Goal: Task Accomplishment & Management: Use online tool/utility

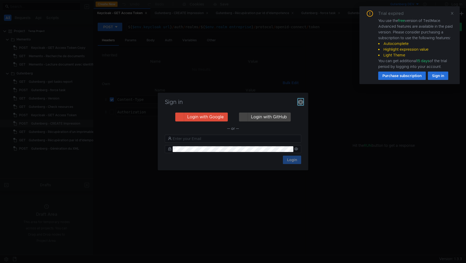
click at [303, 102] on icon "button" at bounding box center [300, 102] width 5 height 5
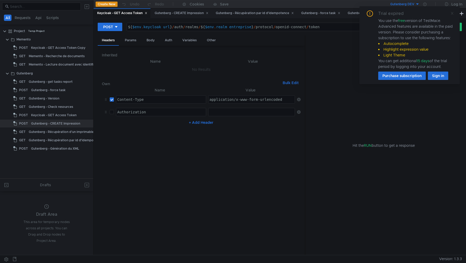
click at [452, 14] on icon at bounding box center [453, 14] width 4 height 4
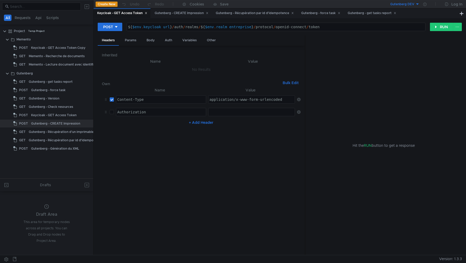
click at [417, 4] on button "Gutenberg DEV" at bounding box center [402, 4] width 36 height 8
click at [408, 41] on li "Gutenberg LOCAL" at bounding box center [420, 40] width 73 height 8
click at [424, 4] on icon at bounding box center [425, 4] width 3 height 3
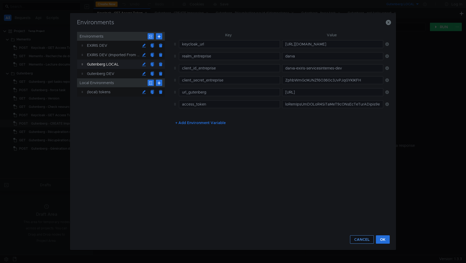
click at [361, 238] on button "CANCEL" at bounding box center [362, 240] width 24 height 8
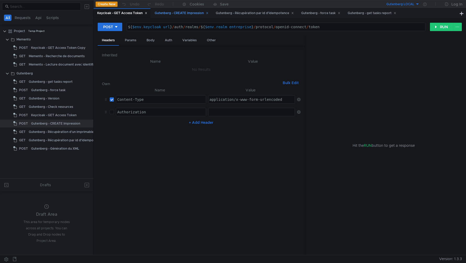
click at [178, 13] on div "Gutenberg - CREATE Impression" at bounding box center [182, 12] width 54 height 5
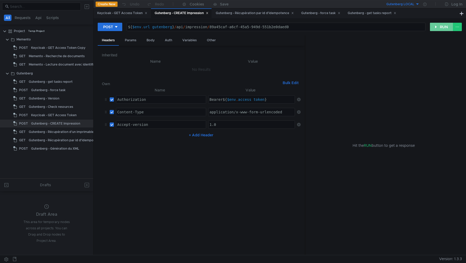
click at [438, 29] on button "RUN" at bounding box center [441, 27] width 23 height 8
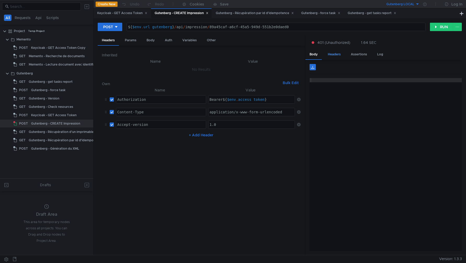
click at [334, 53] on div "Headers" at bounding box center [334, 55] width 21 height 10
click at [126, 15] on div "Keycloak - GET Access Token" at bounding box center [122, 12] width 50 height 5
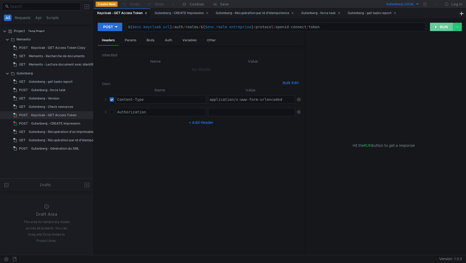
click at [438, 27] on button "RUN" at bounding box center [441, 27] width 23 height 8
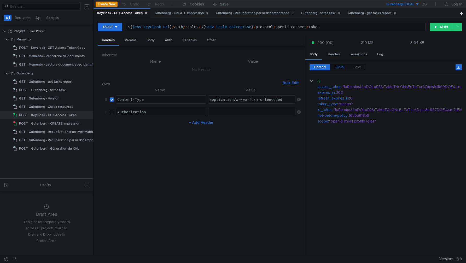
click at [342, 64] on label "JSON" at bounding box center [340, 67] width 19 height 6
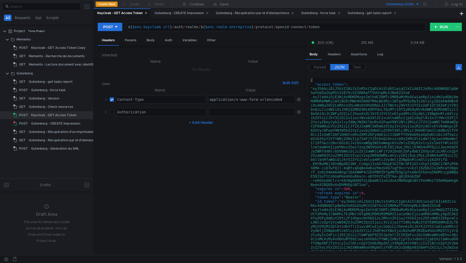
type textarea ""access_token": "eyJhbGciOiJSUzI1NiIsInR5cCIgOiAiSldUIiwia2lkIiA6ICJxRkc4dGN6QU…"
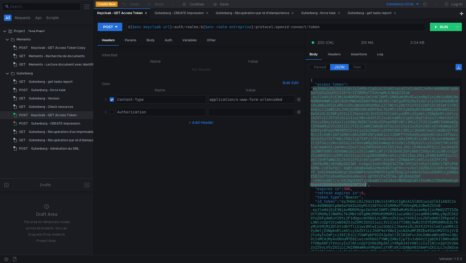
drag, startPoint x: 314, startPoint y: 89, endPoint x: 366, endPoint y: 185, distance: 110.0
click at [366, 185] on div "{ "access_token" : "eyJhbGciOiJSUzI1NiIsInR5cCIgOiAiSldUIiwia2lkIiA6ICJxRkc4dGN…" at bounding box center [385, 215] width 150 height 274
click at [185, 12] on div "Gutenberg - CREATE Impression" at bounding box center [182, 12] width 54 height 5
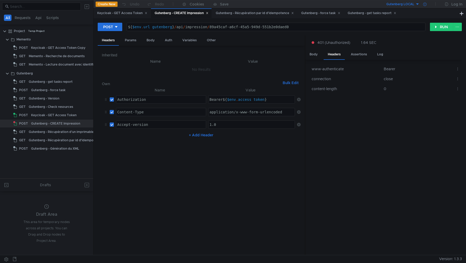
click at [426, 5] on icon at bounding box center [425, 4] width 3 height 3
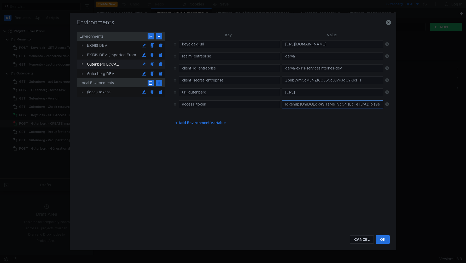
click at [297, 106] on input "text" at bounding box center [332, 104] width 101 height 8
paste input "eyJhbGciOiJSUzI1NiIsInR5cCIgOiAiSldUIiwia2lkIiA6ICJxRkc4dGN6QUlpQm5wYUdZa2UyM1V…"
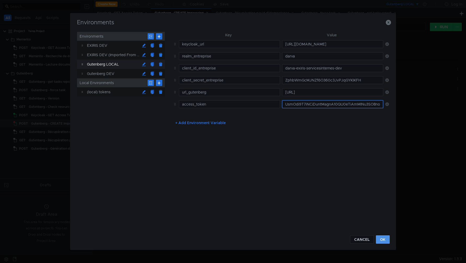
type input "eyJhbGciOiJSUzI1NiIsInR5cCIgOiAiSldUIiwia2lkIiA6ICJxRkc4dGN6QUlpQm5wYUdZa2UyM1V…"
click at [387, 239] on button "OK" at bounding box center [383, 240] width 14 height 8
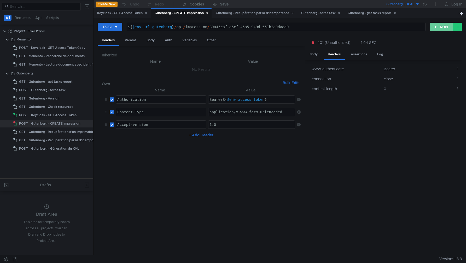
click at [434, 28] on button "RUN" at bounding box center [441, 27] width 23 height 8
click at [151, 43] on div "Body" at bounding box center [151, 41] width 16 height 10
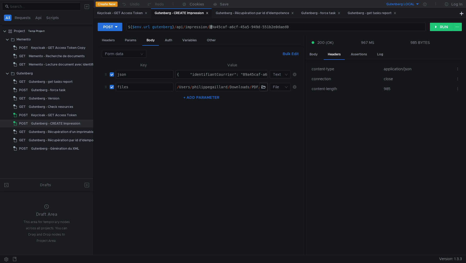
click at [211, 27] on div "${ $env . url_gutenberg } / api / impression / 89a45caf-a6cf-45a5-949d-551b2e0d…" at bounding box center [276, 31] width 299 height 13
type textarea "${$env.url_gutenberg}/api/impression/59a45caf-a6cf-45a5-949d-551b2e0daed0"
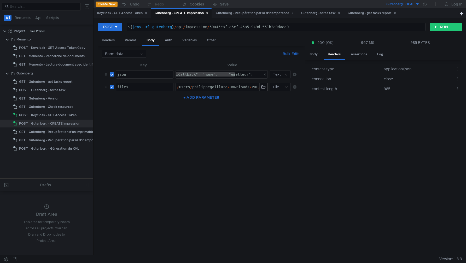
drag, startPoint x: 260, startPoint y: 74, endPoint x: 233, endPoint y: 73, distance: 26.7
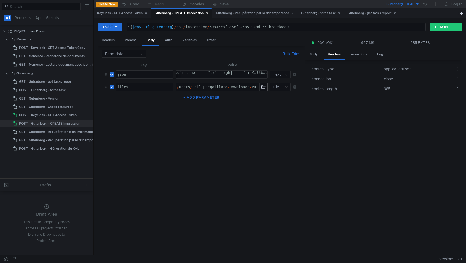
scroll to position [0, 17]
click at [434, 27] on button "RUN" at bounding box center [441, 27] width 23 height 8
click at [316, 57] on div "Body" at bounding box center [314, 55] width 16 height 10
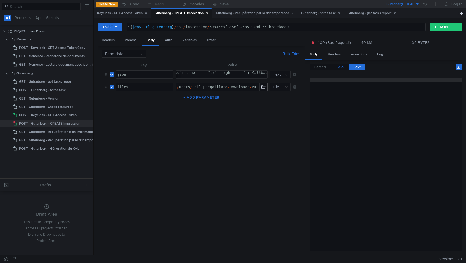
click at [337, 66] on span "JSON" at bounding box center [340, 67] width 10 height 5
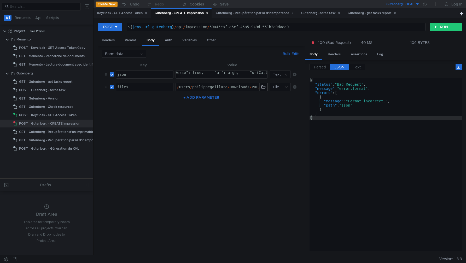
type textarea "{ "identifiantCourrier": "59a45caf-a6cf-45a5-949d-551b2e0daed0", "rectoVerso": …"
click at [435, 26] on button "RUN" at bounding box center [441, 27] width 23 height 8
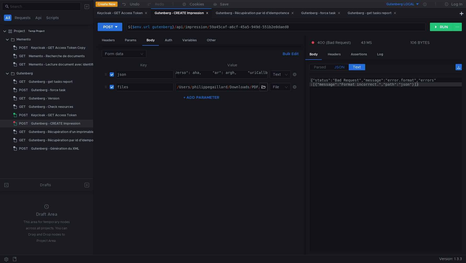
click at [337, 68] on span "JSON" at bounding box center [340, 67] width 10 height 5
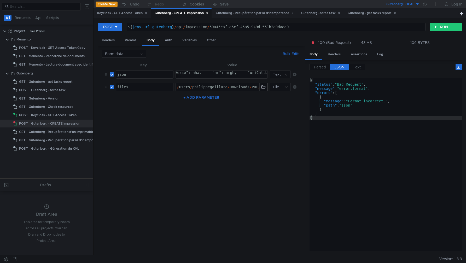
type textarea ""message": "Format incorrect.","
drag, startPoint x: 350, startPoint y: 102, endPoint x: 385, endPoint y: 102, distance: 35.0
click at [385, 102] on div "{ "status" : "Bad Request" , "message" : "error.format" , "errors" : [ { "messa…" at bounding box center [386, 168] width 152 height 181
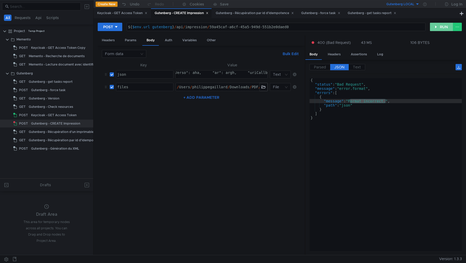
click at [435, 25] on button "RUN" at bounding box center [441, 27] width 23 height 8
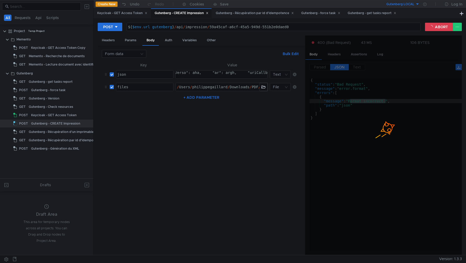
scroll to position [0, 14]
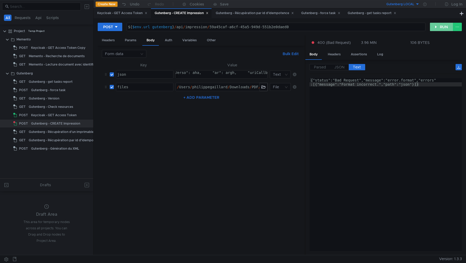
click at [441, 29] on button "RUN" at bounding box center [441, 27] width 23 height 8
click at [441, 27] on button "RUN" at bounding box center [441, 27] width 23 height 8
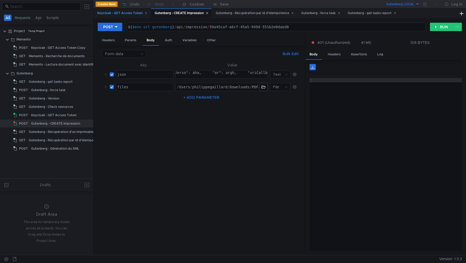
click at [124, 14] on div "Keycloak - GET Access Token" at bounding box center [122, 12] width 50 height 5
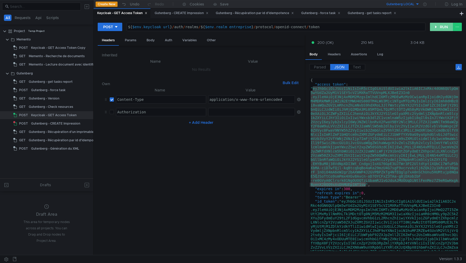
click at [437, 26] on button "RUN" at bounding box center [441, 27] width 23 height 8
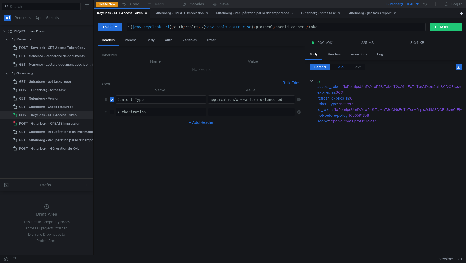
click at [342, 65] on span "JSON" at bounding box center [340, 67] width 10 height 5
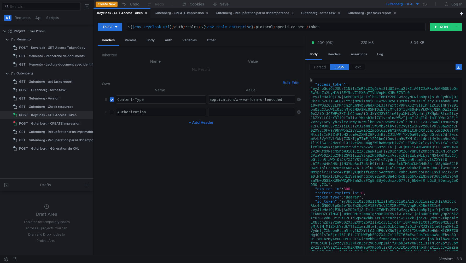
type textarea ""access_token": "eyJhbGciOiJSUzI1NiIsInR5cCIgOiAiSldUIiwia2lkIiA6ICJxRkc4dGN6QU…"
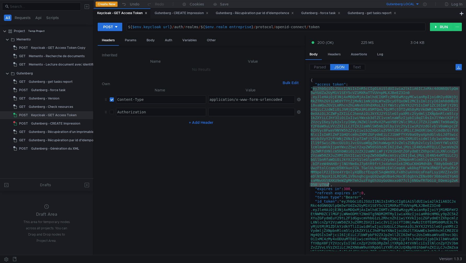
drag, startPoint x: 314, startPoint y: 90, endPoint x: 328, endPoint y: 185, distance: 96.6
click at [328, 185] on div "{ "access_token" : "eyJhbGciOiJSUzI1NiIsInR5cCIgOiAiSldUIiwia2lkIiA6ICJxRkc4dGN…" at bounding box center [385, 215] width 150 height 274
click at [424, 4] on icon at bounding box center [425, 4] width 3 height 3
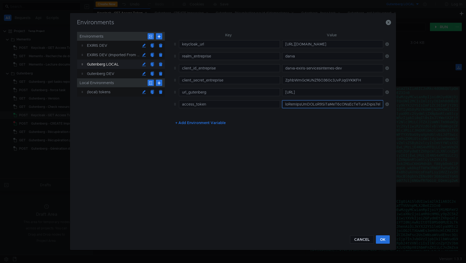
click at [315, 107] on input "text" at bounding box center [332, 104] width 101 height 8
paste input "eyJhbGciOiJSUzI1NiIsInR5cCIgOiAiSldUIiwia2lkIiA6ICJxRkc4dGN6QUlpQm5wYUdZa2UyM1V…"
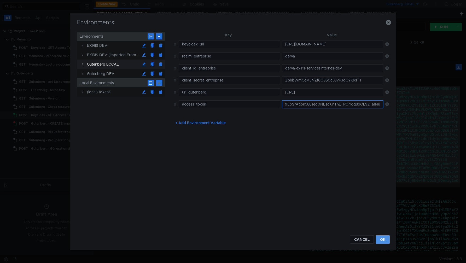
type input "eyJhbGciOiJSUzI1NiIsInR5cCIgOiAiSldUIiwia2lkIiA6ICJxRkc4dGN6QUlpQm5wYUdZa2UyM1V…"
click at [384, 240] on button "OK" at bounding box center [383, 240] width 14 height 8
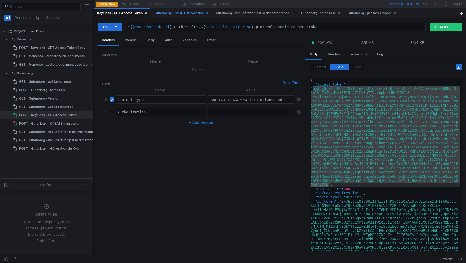
click at [187, 14] on div "Gutenberg - CREATE Impression" at bounding box center [182, 12] width 54 height 5
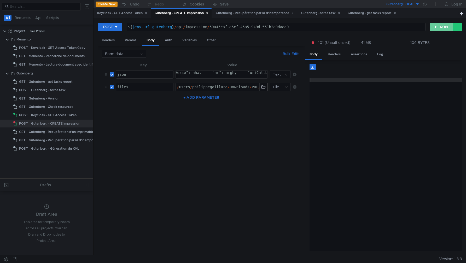
click at [442, 26] on button "RUN" at bounding box center [441, 27] width 23 height 8
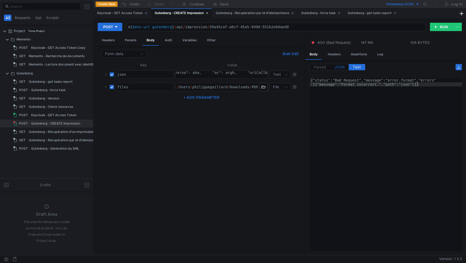
click at [339, 68] on span "JSON" at bounding box center [340, 67] width 10 height 5
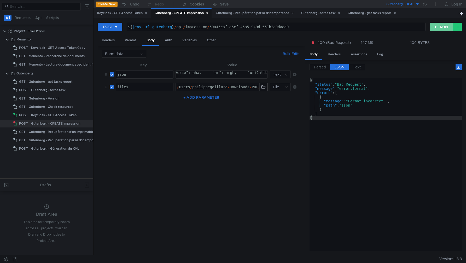
click at [440, 31] on button "RUN" at bounding box center [441, 27] width 23 height 8
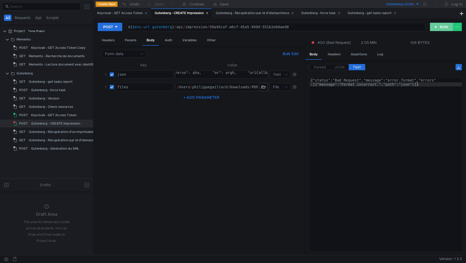
click at [441, 25] on button "RUN" at bounding box center [441, 27] width 23 height 8
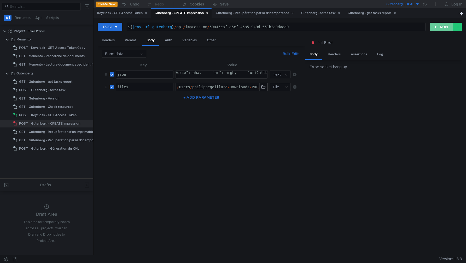
click at [434, 27] on button "RUN" at bounding box center [441, 27] width 23 height 8
click at [439, 26] on button "RUN" at bounding box center [441, 27] width 23 height 8
click at [434, 26] on button "RUN" at bounding box center [441, 27] width 23 height 8
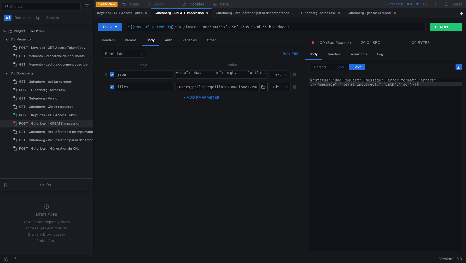
click at [340, 68] on span "JSON" at bounding box center [340, 67] width 10 height 5
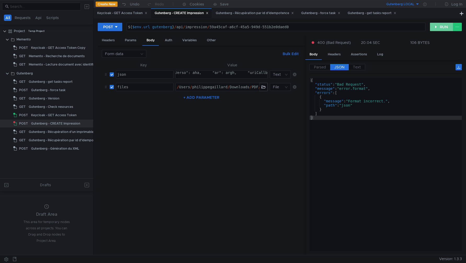
click at [439, 29] on button "RUN" at bounding box center [441, 27] width 23 height 8
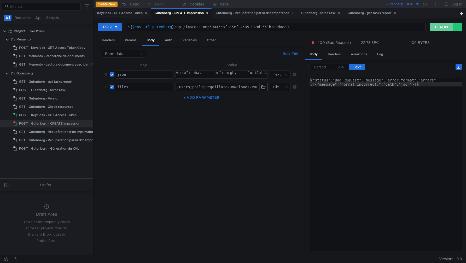
click at [439, 29] on button "RUN" at bounding box center [441, 27] width 23 height 8
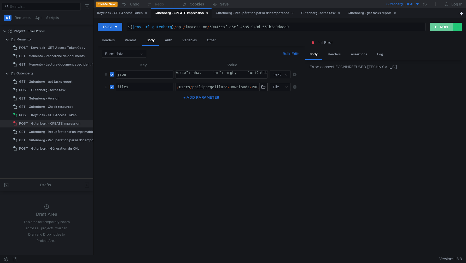
click at [437, 26] on button "RUN" at bounding box center [441, 27] width 23 height 8
click at [436, 26] on button "RUN" at bounding box center [441, 27] width 23 height 8
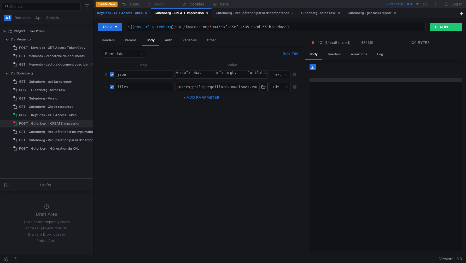
click at [131, 15] on div "Keycloak - GET Access Token" at bounding box center [122, 12] width 50 height 5
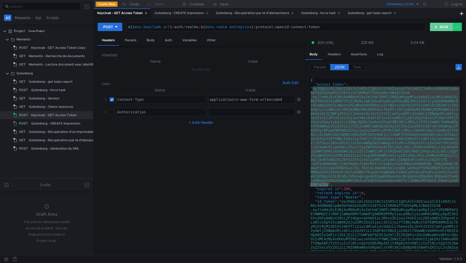
click at [436, 28] on button "RUN" at bounding box center [441, 27] width 23 height 8
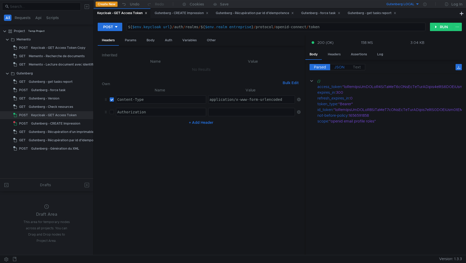
click at [340, 66] on span "JSON" at bounding box center [340, 67] width 10 height 5
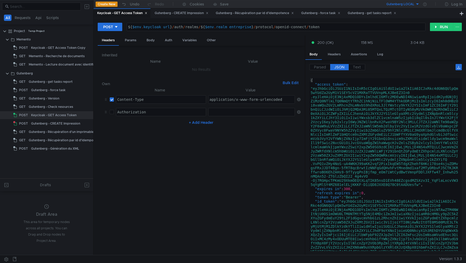
type textarea ""access_token": "eyJhbGciOiJSUzI1NiIsInR5cCIgOiAiSldUIiwia2lkIiA6ICJxRkc4dGN6QU…"
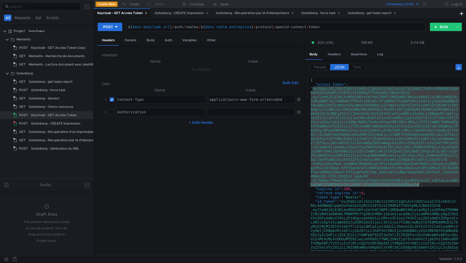
drag, startPoint x: 313, startPoint y: 88, endPoint x: 418, endPoint y: 185, distance: 142.1
click at [418, 185] on div "{ "access_token" : "eyJhbGciOiJSUzI1NiIsInR5cCIgOiAiSldUIiwia2lkIiA6ICJxRkc4dGN…" at bounding box center [385, 215] width 150 height 274
click at [426, 3] on icon at bounding box center [425, 4] width 3 height 3
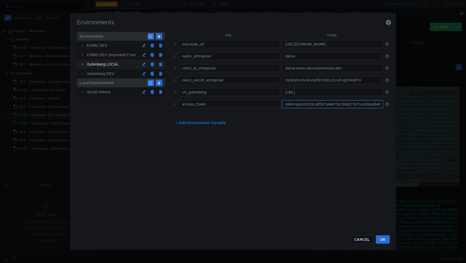
click at [295, 106] on input "text" at bounding box center [332, 104] width 101 height 8
paste input "eyJhbGciOiJSUzI1NiIsInR5cCIgOiAiSldUIiwia2lkIiA6ICJxRkc4dGN6QUlpQm5wYUdZa2UyM1V…"
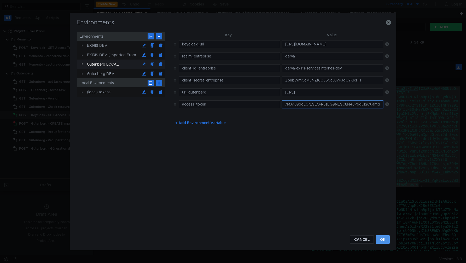
type input "eyJhbGciOiJSUzI1NiIsInR5cCIgOiAiSldUIiwia2lkIiA6ICJxRkc4dGN6QUlpQm5wYUdZa2UyM1V…"
click at [384, 238] on button "OK" at bounding box center [383, 240] width 14 height 8
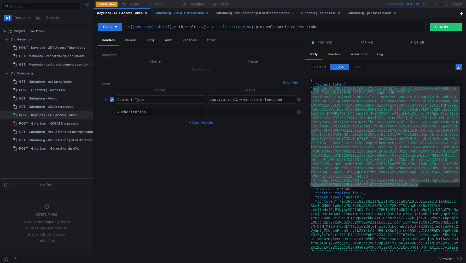
click at [183, 15] on div "Gutenberg - CREATE Impression" at bounding box center [182, 12] width 54 height 5
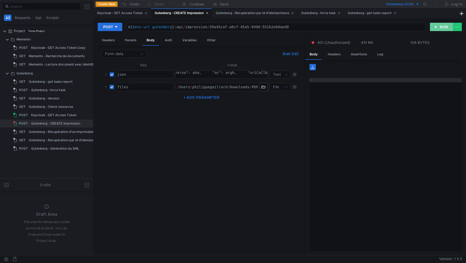
click at [439, 23] on button "RUN" at bounding box center [441, 27] width 23 height 8
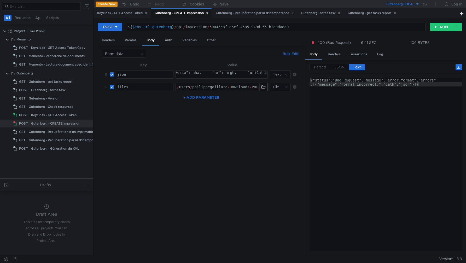
click at [342, 73] on div "Parsed JSON Text" at bounding box center [386, 69] width 152 height 10
click at [339, 66] on span "JSON" at bounding box center [340, 67] width 10 height 5
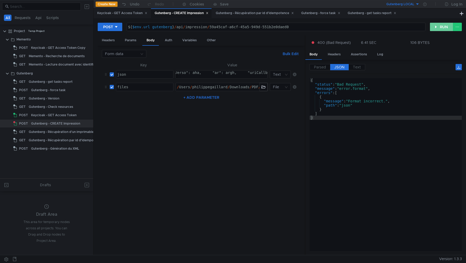
click at [442, 29] on button "RUN" at bounding box center [441, 27] width 23 height 8
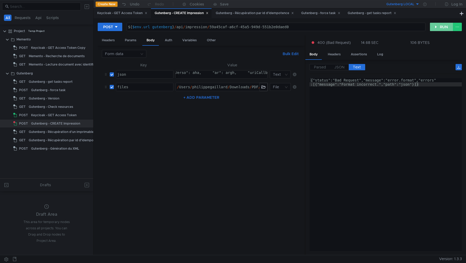
click at [439, 27] on button "RUN" at bounding box center [441, 27] width 23 height 8
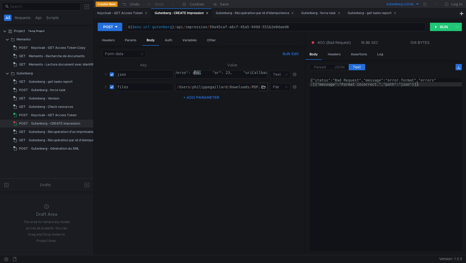
click at [437, 24] on button "RUN" at bounding box center [441, 27] width 23 height 8
click at [339, 68] on span "JSON" at bounding box center [340, 67] width 10 height 5
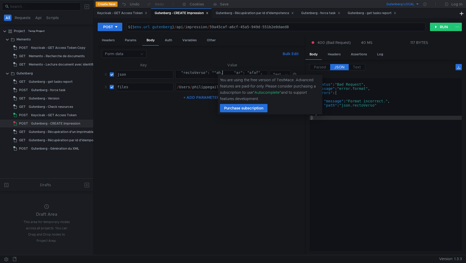
scroll to position [0, 15]
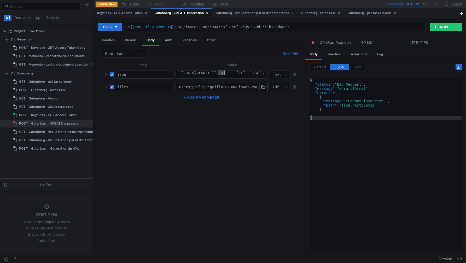
paste textarea "aha", "ar": "afaf", "uriCallback": "none", "emetteur": { "denomination": "Mutue…"
click at [435, 28] on button "RUN" at bounding box center [441, 27] width 23 height 8
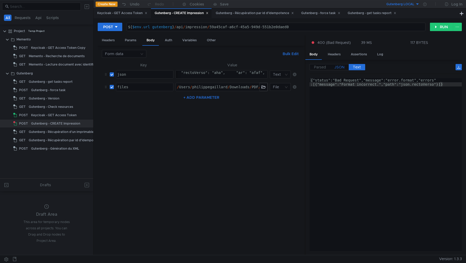
click at [341, 69] on span "JSON" at bounding box center [340, 67] width 10 height 5
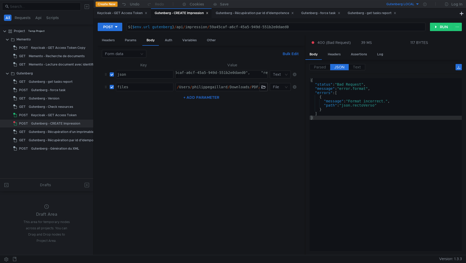
type textarea "{ "identifiantCourrier": "59a45caf-a6cf-45a5-949d-fdgtht", "rectoVerso": "aha",…"
click at [441, 26] on button "RUN" at bounding box center [441, 27] width 23 height 8
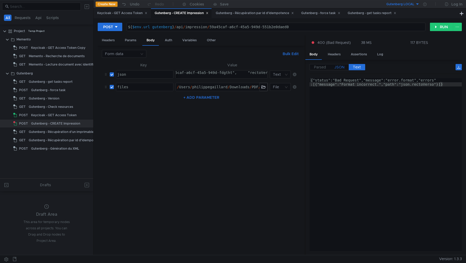
click at [342, 67] on span "JSON" at bounding box center [340, 67] width 10 height 5
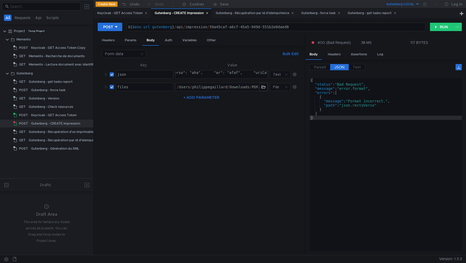
scroll to position [0, 10]
click at [238, 73] on div "{ "identifiantCourrier": "59a45caf-a6cf-45a5-949d-fdgtht", "rectoVerso": "aha",…" at bounding box center [127, 77] width 1243 height 13
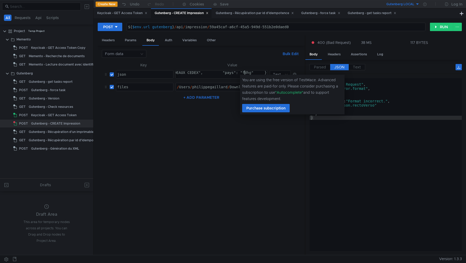
scroll to position [0, 53]
click at [441, 24] on button "RUN" at bounding box center [441, 27] width 23 height 8
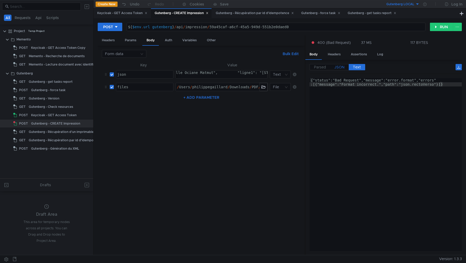
click at [342, 69] on span "JSON" at bounding box center [340, 67] width 10 height 5
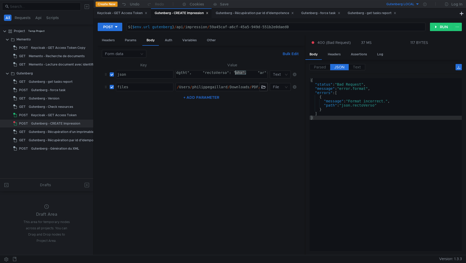
drag, startPoint x: 246, startPoint y: 74, endPoint x: 235, endPoint y: 73, distance: 11.5
click at [438, 26] on button "RUN" at bounding box center [441, 27] width 23 height 8
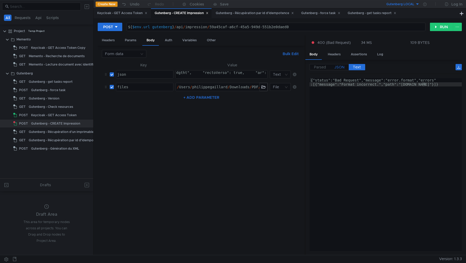
click at [342, 67] on span "JSON" at bounding box center [340, 67] width 10 height 5
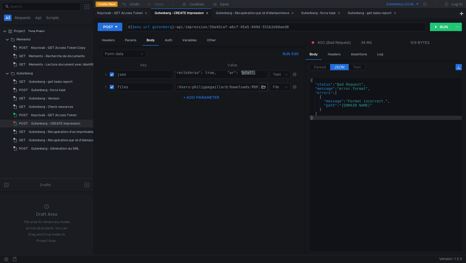
drag, startPoint x: 255, startPoint y: 73, endPoint x: 242, endPoint y: 73, distance: 13.9
click at [438, 25] on button "RUN" at bounding box center [441, 27] width 23 height 8
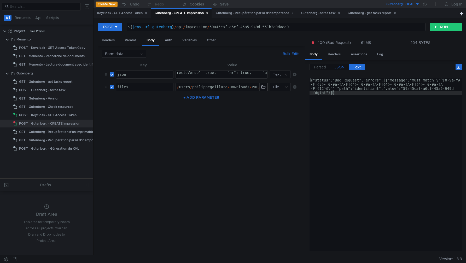
click at [341, 65] on span "JSON" at bounding box center [340, 67] width 10 height 5
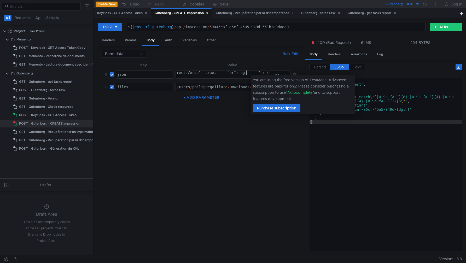
scroll to position [0, 16]
click at [440, 27] on button "RUN" at bounding box center [441, 27] width 23 height 8
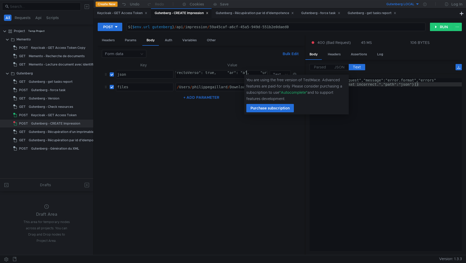
scroll to position [0, 16]
type textarea "{ "identifiantCourrier": "59a45caf-a6cf-45a5-949d-fdgtht", "rectoVerso": true, …"
click at [438, 26] on button "RUN" at bounding box center [441, 27] width 23 height 8
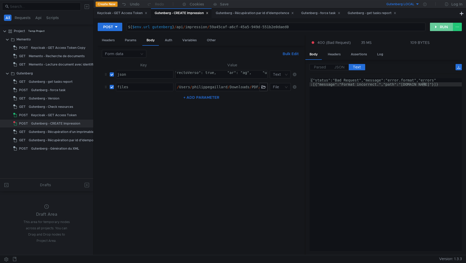
click at [435, 26] on button "RUN" at bounding box center [441, 27] width 23 height 8
click at [439, 23] on button "RUN" at bounding box center [441, 27] width 23 height 8
click at [443, 27] on button "RUN" at bounding box center [441, 27] width 23 height 8
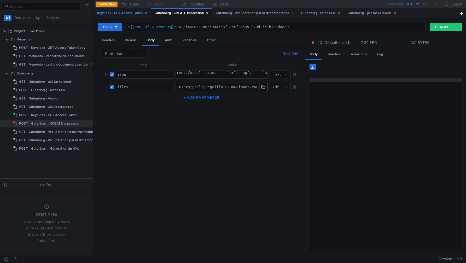
click at [132, 12] on div "Keycloak - GET Access Token" at bounding box center [122, 12] width 50 height 5
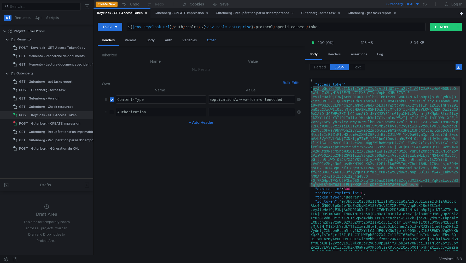
click at [212, 43] on div "Other" at bounding box center [211, 41] width 17 height 10
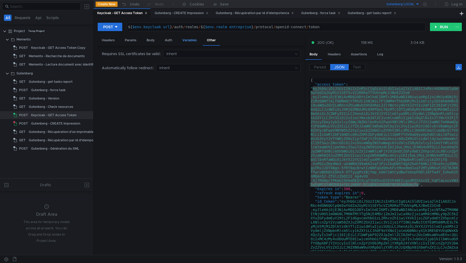
click at [192, 38] on div "Variables" at bounding box center [189, 41] width 23 height 10
click at [138, 54] on span "Dynamic" at bounding box center [138, 53] width 15 height 5
click at [156, 54] on span "Values" at bounding box center [161, 53] width 12 height 5
click at [355, 53] on div "Assertions" at bounding box center [359, 55] width 25 height 10
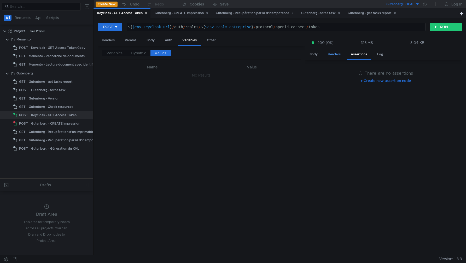
click at [335, 54] on div "Headers" at bounding box center [334, 55] width 21 height 10
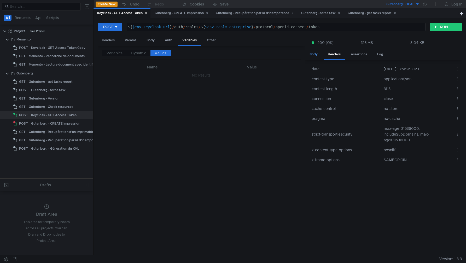
click at [314, 54] on div "Body" at bounding box center [314, 55] width 16 height 10
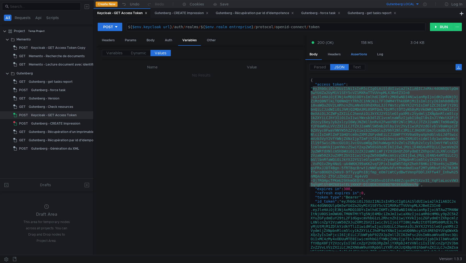
click at [357, 52] on div "Assertions" at bounding box center [359, 55] width 25 height 10
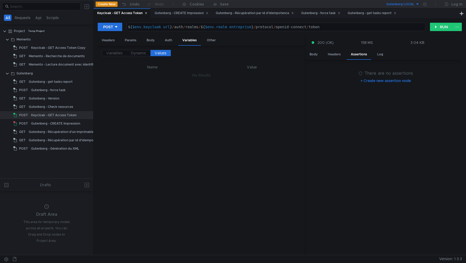
click at [362, 82] on button "+ Create new assertion node" at bounding box center [386, 81] width 59 height 8
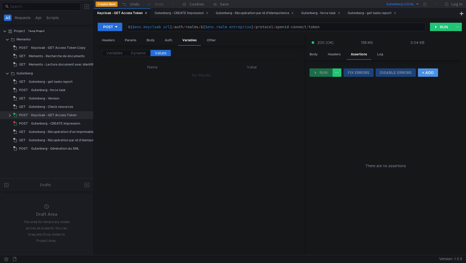
click at [429, 72] on button "+ ADD" at bounding box center [428, 73] width 20 height 8
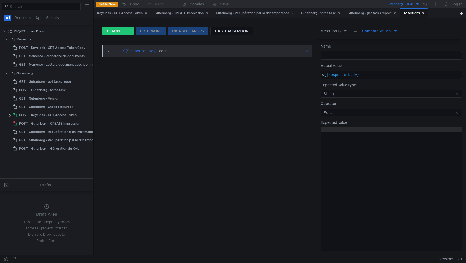
click at [390, 29] on span "Compare values" at bounding box center [376, 31] width 29 height 6
click at [399, 32] on div at bounding box center [233, 131] width 466 height 263
click at [425, 14] on icon at bounding box center [423, 13] width 3 height 3
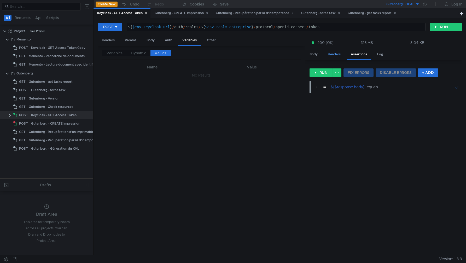
click at [341, 56] on div "Headers" at bounding box center [334, 55] width 21 height 10
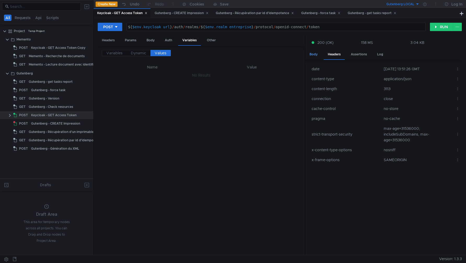
click at [316, 54] on div "Body" at bounding box center [314, 55] width 16 height 10
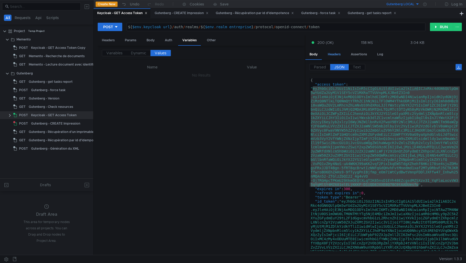
click at [333, 53] on div "Headers" at bounding box center [334, 55] width 21 height 10
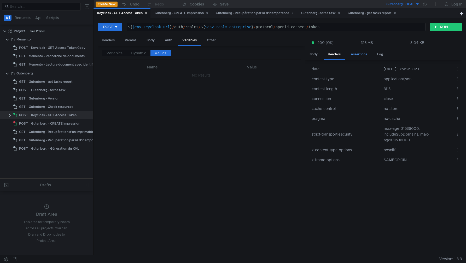
click at [354, 53] on div "Assertions" at bounding box center [359, 55] width 25 height 10
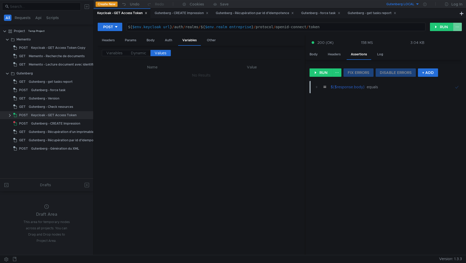
click at [460, 30] on button at bounding box center [457, 27] width 9 height 8
click at [460, 30] on div at bounding box center [233, 131] width 466 height 263
click at [9, 115] on clr-icon at bounding box center [10, 115] width 4 height 4
click at [27, 123] on div "Assertions" at bounding box center [30, 124] width 16 height 8
click at [325, 77] on div "RUN FIX ERRORS DISABLE ERRORS + ADD = ${$response.body} equals" at bounding box center [386, 158] width 152 height 186
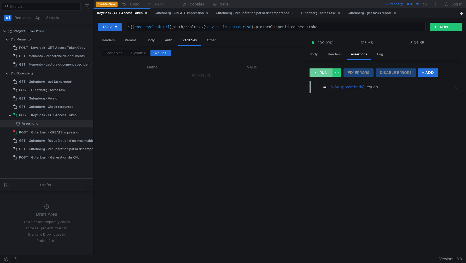
click at [324, 74] on button "RUN" at bounding box center [321, 73] width 23 height 8
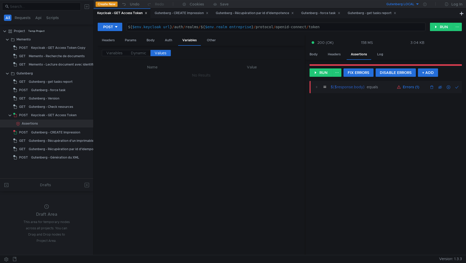
click at [372, 86] on div "equals" at bounding box center [372, 87] width 11 height 5
click at [391, 88] on div "${$response.body} equals" at bounding box center [363, 87] width 64 height 6
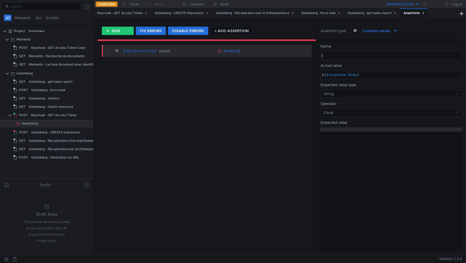
click at [346, 55] on div at bounding box center [391, 59] width 141 height 13
click at [426, 3] on icon at bounding box center [425, 4] width 3 height 3
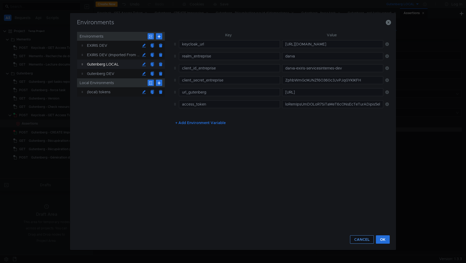
click at [362, 242] on button "CANCEL" at bounding box center [362, 240] width 24 height 8
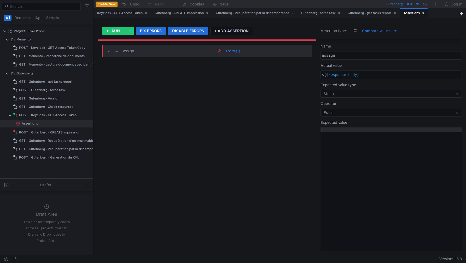
click at [346, 53] on div "assign" at bounding box center [391, 59] width 141 height 13
type textarea "assign access_token"
click at [395, 31] on icon at bounding box center [396, 31] width 4 height 4
click at [395, 31] on div at bounding box center [233, 131] width 466 height 263
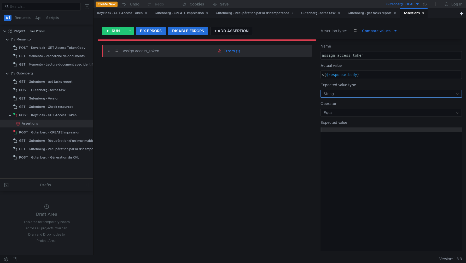
click at [386, 95] on input at bounding box center [390, 93] width 132 height 7
click at [386, 95] on div at bounding box center [233, 131] width 466 height 263
click at [377, 111] on input at bounding box center [390, 112] width 132 height 7
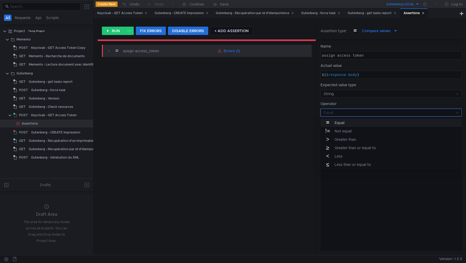
click at [377, 111] on div at bounding box center [233, 131] width 466 height 263
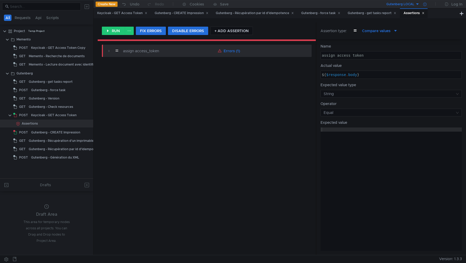
click at [426, 6] on div at bounding box center [425, 4] width 11 height 8
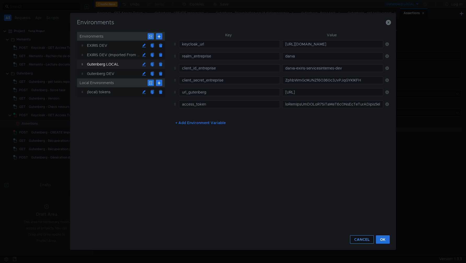
click at [358, 240] on button "CANCEL" at bounding box center [362, 240] width 24 height 8
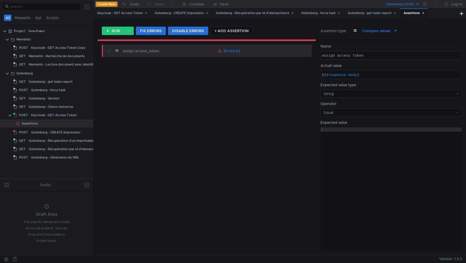
click at [425, 15] on div "Assertions" at bounding box center [414, 12] width 21 height 5
click at [425, 13] on icon at bounding box center [423, 13] width 3 height 3
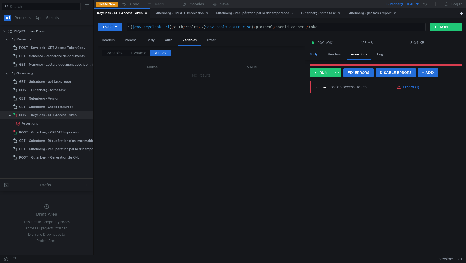
click at [318, 55] on div "Body" at bounding box center [314, 55] width 16 height 10
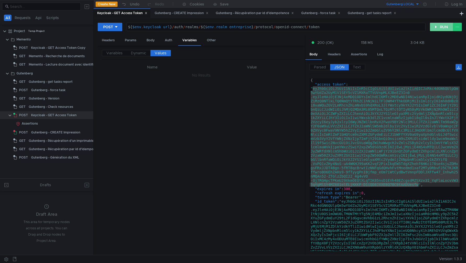
click at [439, 24] on button "RUN" at bounding box center [441, 27] width 23 height 8
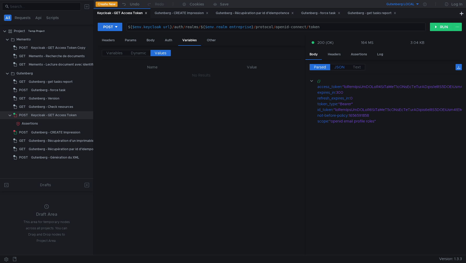
click at [337, 68] on span "JSON" at bounding box center [340, 67] width 10 height 5
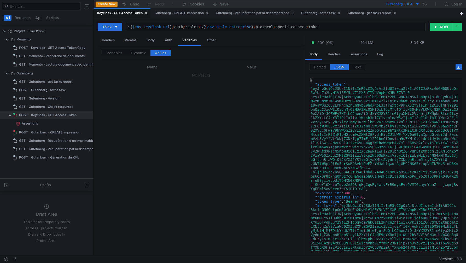
type textarea ""access_token": "eyJhbGciOiJSUzI1NiIsInR5cCIgOiAiSldUIiwia2lkIiA6ICJxRkc4dGN6QU…"
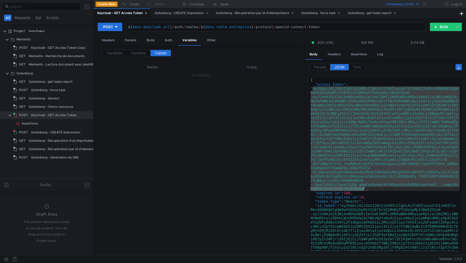
drag, startPoint x: 314, startPoint y: 90, endPoint x: 365, endPoint y: 188, distance: 110.6
click at [365, 188] on div "{ "access_token" : "eyJhbGciOiJSUzI1NiIsInR5cCIgOiAiSldUIiwia2lkIiA6ICJxRkc4dGN…" at bounding box center [385, 215] width 150 height 274
click at [187, 12] on div "Gutenberg - CREATE Impression" at bounding box center [182, 12] width 54 height 5
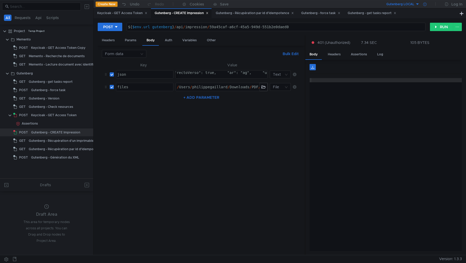
click at [423, 2] on div at bounding box center [425, 4] width 11 height 8
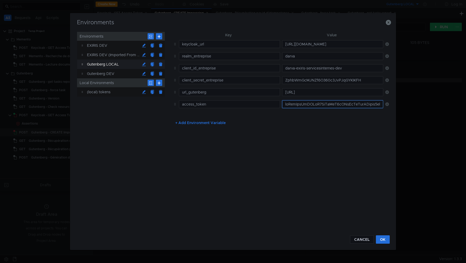
click at [297, 105] on input "text" at bounding box center [332, 104] width 101 height 8
paste input "eyJhbGciOiJSUzI1NiIsInR5cCIgOiAiSldUIiwia2lkIiA6ICJxRkc4dGN6QUlpQm5wYUdZa2UyM1V…"
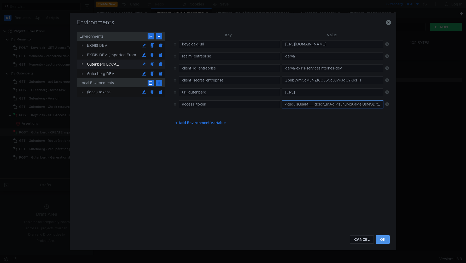
type input "eyJhbGciOiJSUzI1NiIsInR5cCIgOiAiSldUIiwia2lkIiA6ICJxRkc4dGN6QUlpQm5wYUdZa2UyM1V…"
click at [383, 236] on button "OK" at bounding box center [383, 240] width 14 height 8
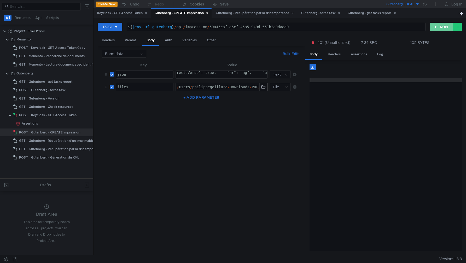
click at [438, 28] on button "RUN" at bounding box center [441, 27] width 23 height 8
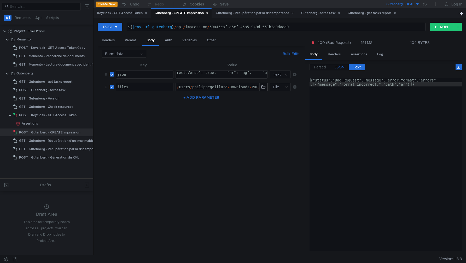
click at [340, 66] on span "JSON" at bounding box center [340, 67] width 10 height 5
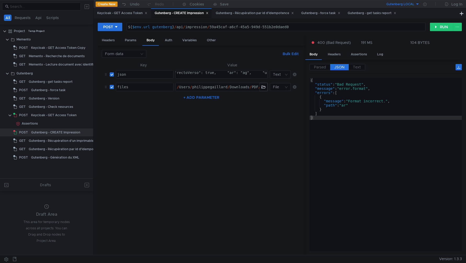
type textarea "{ "identifiantCourrier": "59a45caf-a6cf-45a5-949d-fdgtht", "rectoVerso": true, …"
click at [436, 27] on button "RUN" at bounding box center [441, 27] width 23 height 8
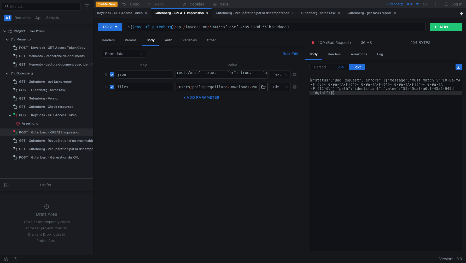
click at [341, 66] on span "JSON" at bounding box center [340, 67] width 10 height 5
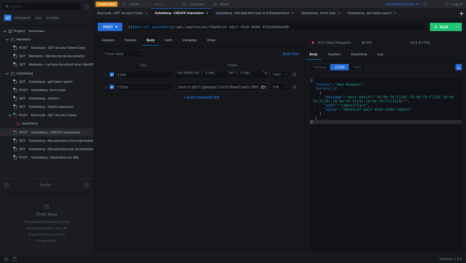
scroll to position [0, 16]
drag, startPoint x: 210, startPoint y: 27, endPoint x: 293, endPoint y: 26, distance: 83.7
click at [293, 26] on div "${ $env . url_gutenberg } / api / impression / 59a45caf-a6cf-45a5-949d-551b2e0d…" at bounding box center [276, 31] width 299 height 13
drag, startPoint x: 246, startPoint y: 73, endPoint x: 241, endPoint y: 76, distance: 5.3
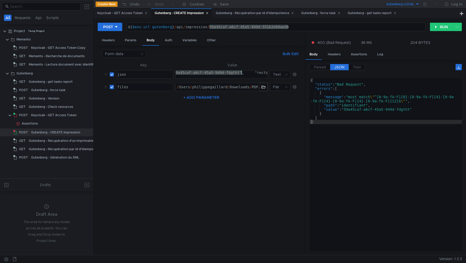
paste textarea "551b2e0daed0", "rectoVerso": true, "ar": true, "uriCallback": "none", "emetteur…"
type textarea "{ "identifiantCourrier": "59a45caf-a6cf-45a5-949d-551b2e0daed0", "rectoVerso": …"
click at [435, 27] on button "RUN" at bounding box center [441, 27] width 23 height 8
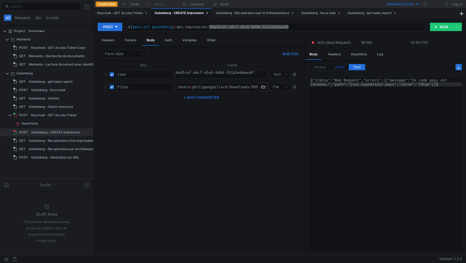
click at [339, 67] on span "JSON" at bounding box center [340, 67] width 10 height 5
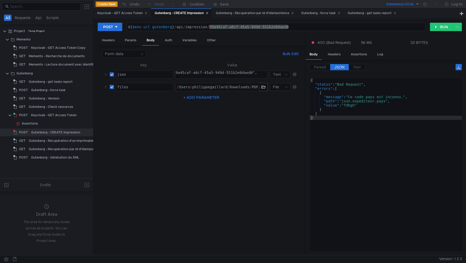
type textarea ""message": "Ce code pays est inconnu.","
drag, startPoint x: 350, startPoint y: 98, endPoint x: 405, endPoint y: 96, distance: 54.1
click at [405, 96] on div "{ "status" : "Bad Request" , "errors" : [ { "message" : "Ce code pays est incon…" at bounding box center [386, 168] width 152 height 181
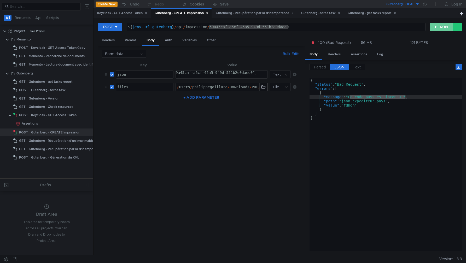
click at [435, 25] on button "RUN" at bounding box center [441, 27] width 23 height 8
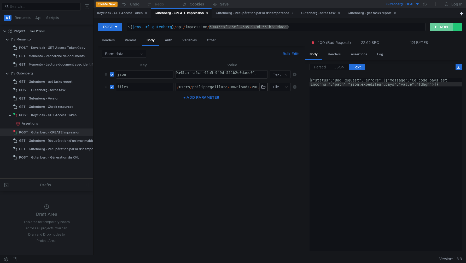
click at [440, 27] on button "RUN" at bounding box center [441, 27] width 23 height 8
click at [439, 29] on button "RUN" at bounding box center [441, 27] width 23 height 8
click at [436, 28] on button "RUN" at bounding box center [441, 27] width 23 height 8
click at [339, 70] on label "JSON" at bounding box center [340, 67] width 19 height 6
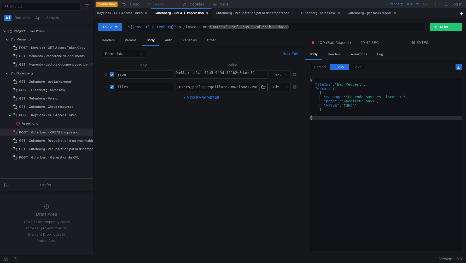
scroll to position [0, 16]
drag, startPoint x: 248, startPoint y: 72, endPoint x: 226, endPoint y: 72, distance: 22.0
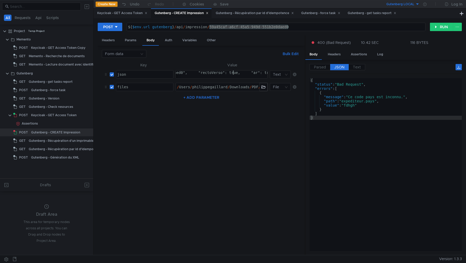
type textarea "{ "identifiantCourrier": "59a45caf-a6cf-45a5-949d-551b2e0daed0", "rectoVerso": …"
click at [437, 27] on button "RUN" at bounding box center [441, 27] width 23 height 8
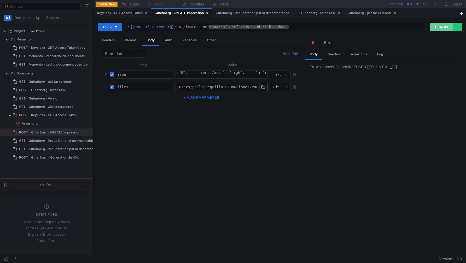
click at [436, 25] on button "RUN" at bounding box center [441, 27] width 23 height 8
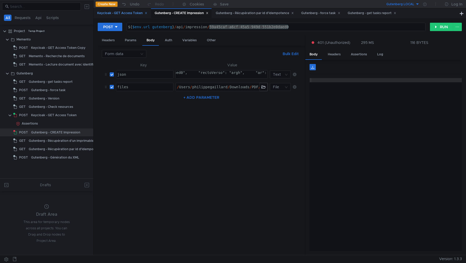
click at [130, 14] on div "Keycloak - GET Access Token" at bounding box center [122, 12] width 50 height 5
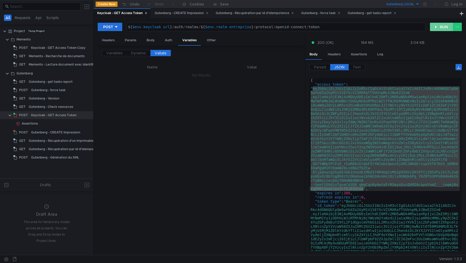
click at [437, 26] on button "RUN" at bounding box center [441, 27] width 23 height 8
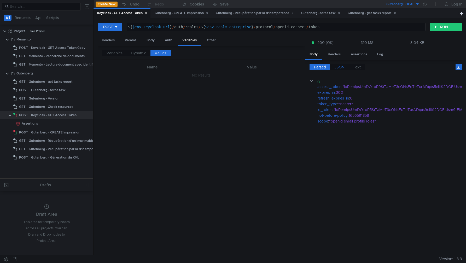
click at [337, 66] on span "JSON" at bounding box center [340, 67] width 10 height 5
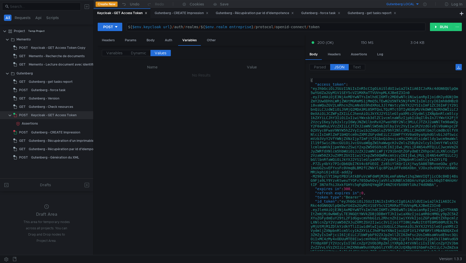
type textarea "[AUTH_TOKEN]"
click at [315, 89] on div "{ "access_token" : "eyJhbGciOiJSUzI1NiIsInR5cCIgOiAiSldUIiwia2lkIiA6ICJxRkc4dGN…" at bounding box center [385, 217] width 150 height 278
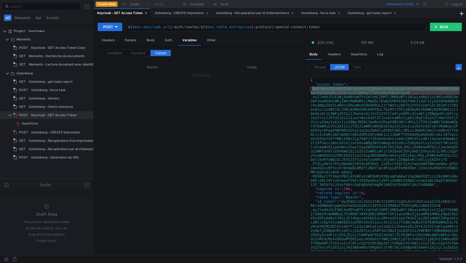
click at [315, 89] on div "{ "access_token" : "eyJhbGciOiJSUzI1NiIsInR5cCIgOiAiSldUIiwia2lkIiA6ICJxRkc4dGN…" at bounding box center [385, 217] width 150 height 278
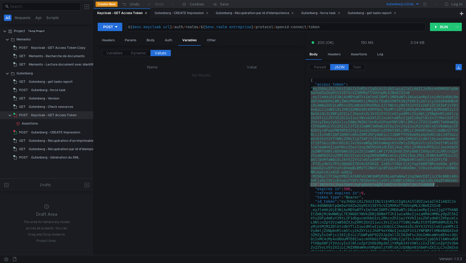
drag, startPoint x: 313, startPoint y: 89, endPoint x: 434, endPoint y: 187, distance: 155.4
click at [434, 187] on div "{ "access_token" : "eyJhbGciOiJSUzI1NiIsInR5cCIgOiAiSldUIiwia2lkIiA6ICJxRkc4dGN…" at bounding box center [385, 217] width 150 height 278
click at [426, 5] on icon at bounding box center [425, 4] width 3 height 3
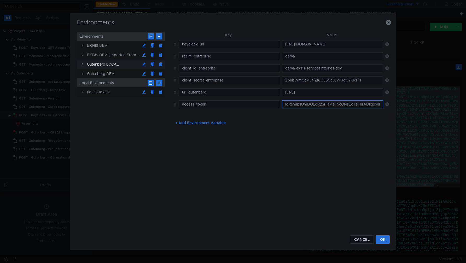
click at [294, 103] on input "text" at bounding box center [332, 104] width 101 height 8
click at [314, 105] on input "text" at bounding box center [332, 104] width 101 height 8
type input ".GkTtWBptPlFu5_rSuRD8vblQeFZrYWJab1qwucAjGRC2NK6EriupVhTk7Hv5_oDRKAIDaRgUH1PJ9a…"
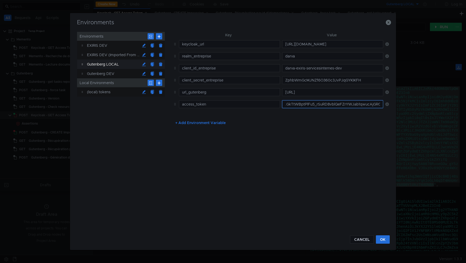
click at [317, 105] on input ".GkTtWBptPlFu5_rSuRD8vblQeFZrYWJab1qwucAjGRC2NK6EriupVhTk7Hv5_oDRKAIDaRgUH1PJ9a…" at bounding box center [332, 104] width 101 height 8
paste input "eyJhbGciOiJSUzI1NiIsInR5cCIgOiAiSldUIiwia2lkIiA6ICJxRkc4dGN6QUlpQm5wYUdZa2UyM1V…"
type input "eyJhbGciOiJSUzI1NiIsInR5cCIgOiAiSldUIiwia2lkIiA6ICJxRkc4dGN6QUlpQm5wYUdZa2UyM1V…"
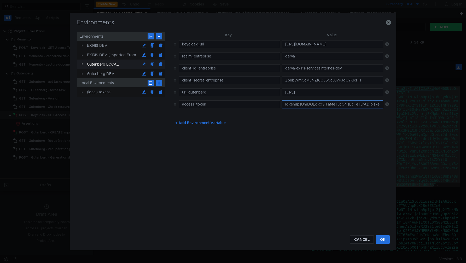
scroll to position [0, 3219]
click at [385, 238] on button "OK" at bounding box center [383, 240] width 14 height 8
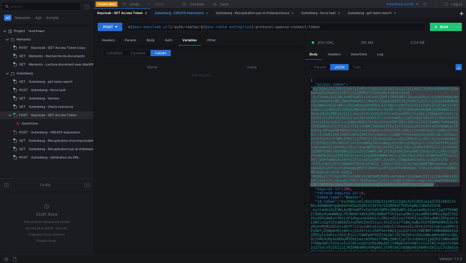
click at [174, 13] on div "Gutenberg - CREATE Impression" at bounding box center [182, 12] width 54 height 5
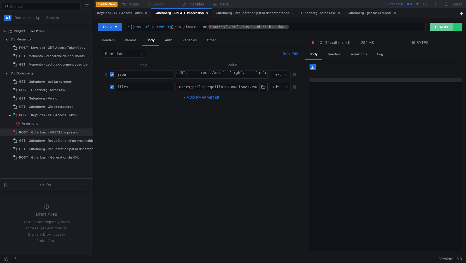
click at [438, 30] on button "RUN" at bounding box center [441, 27] width 23 height 8
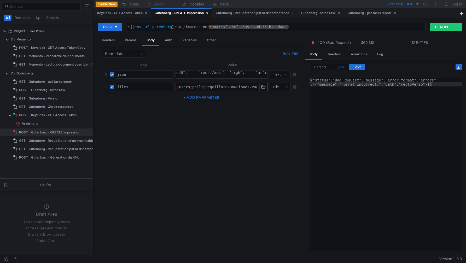
click at [340, 67] on span "JSON" at bounding box center [340, 67] width 10 height 5
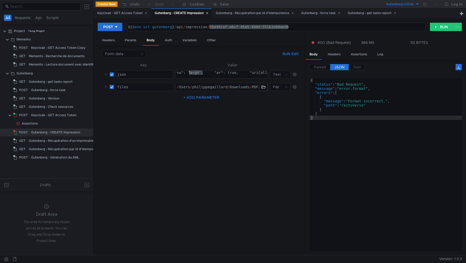
drag, startPoint x: 203, startPoint y: 73, endPoint x: 191, endPoint y: 74, distance: 12.0
click at [438, 25] on button "RUN" at bounding box center [441, 27] width 23 height 8
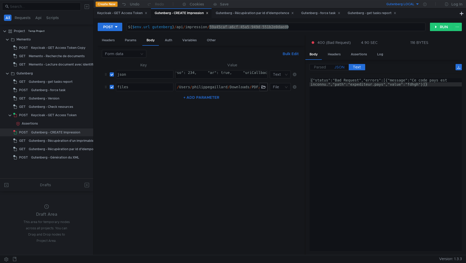
click at [343, 65] on span "JSON" at bounding box center [340, 67] width 10 height 5
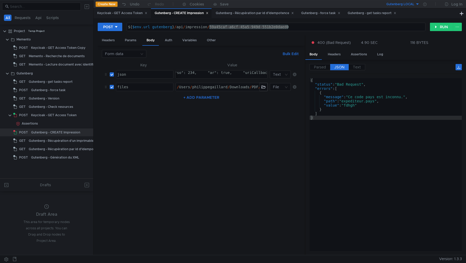
click at [435, 26] on button "RUN" at bounding box center [441, 27] width 23 height 8
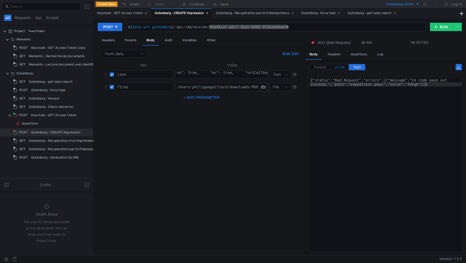
click at [338, 69] on span "JSON" at bounding box center [340, 67] width 10 height 5
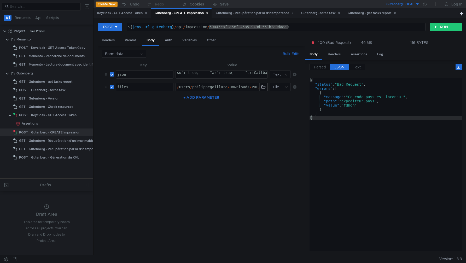
type textarea "{ "identifiantCourrier": "59a45caf-a6cf-45a5-949d-551b2e0daed0", "rectoVerso": …"
drag, startPoint x: 252, startPoint y: 75, endPoint x: 302, endPoint y: 75, distance: 49.7
click at [302, 75] on div "Form data Bulk Edit XXXXXXXXXXXXXXXXXXXXXXXXXXXXXXXXXXXXXXXXXXXXXXXXXXXXXXXXXXX…" at bounding box center [202, 151] width 208 height 210
